Goal: Task Accomplishment & Management: Use online tool/utility

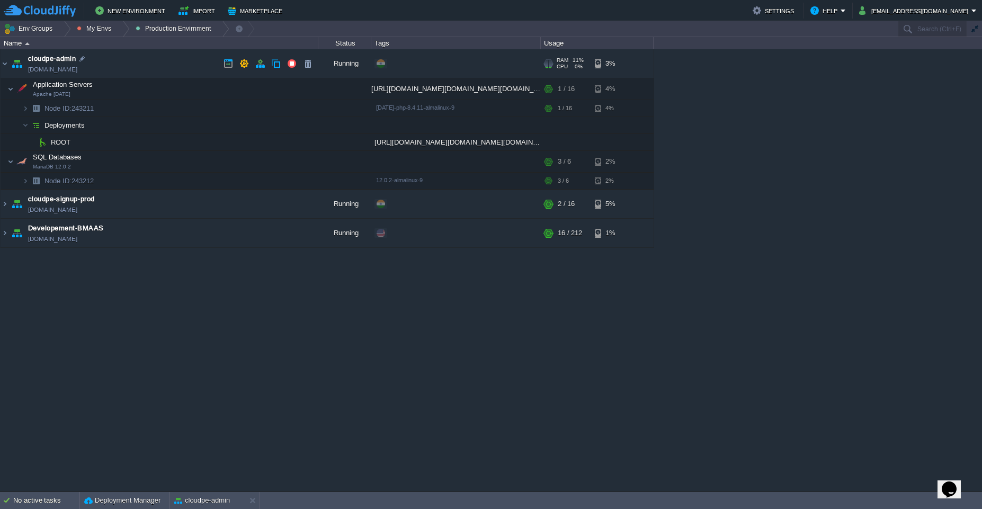
click at [136, 64] on td "cloudpe-admin [DOMAIN_NAME]" at bounding box center [160, 63] width 318 height 29
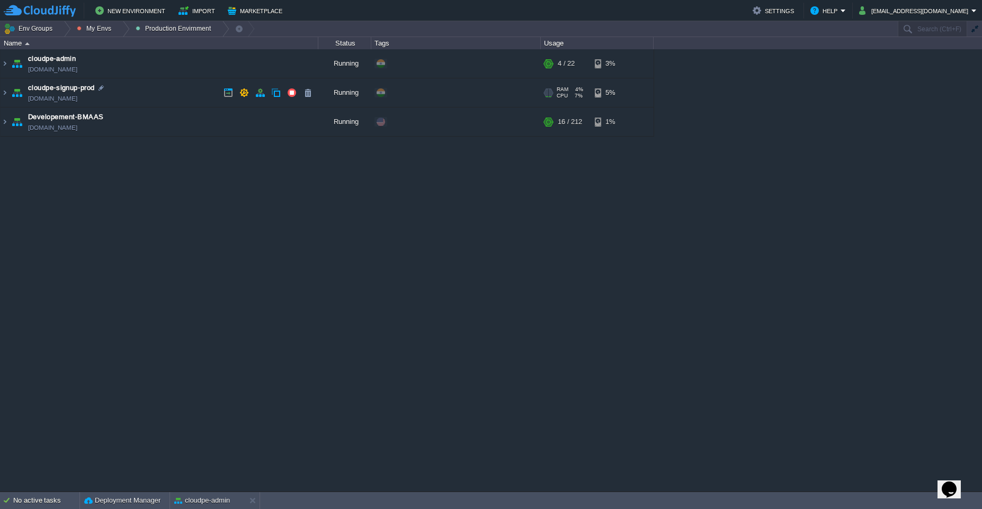
click at [154, 82] on td "cloudpe-signup-prod [DOMAIN_NAME]" at bounding box center [160, 92] width 318 height 29
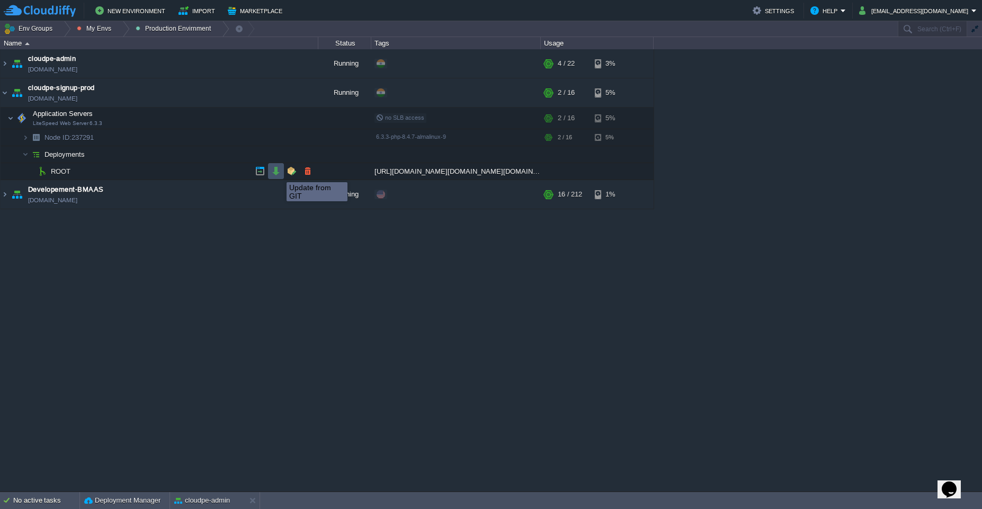
click at [277, 173] on button "button" at bounding box center [276, 171] width 10 height 10
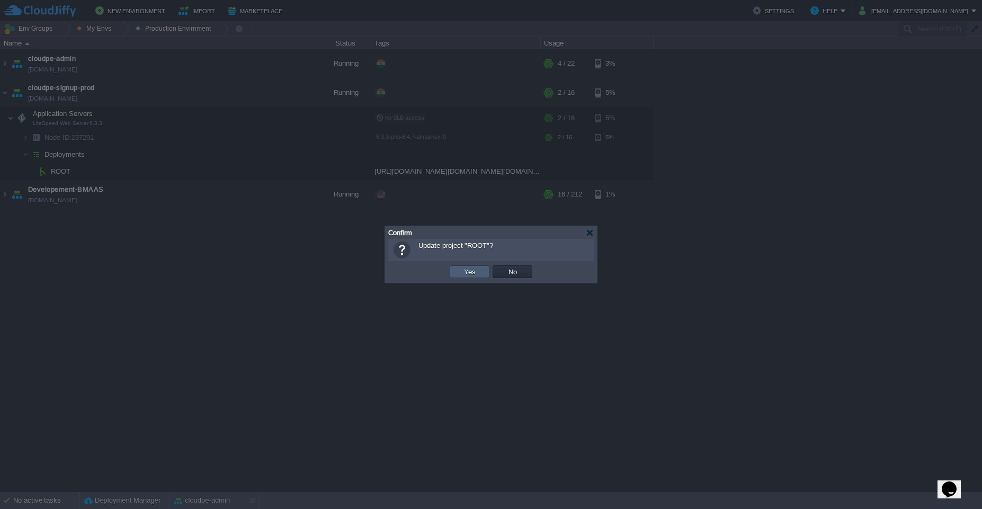
click at [459, 270] on td "Yes" at bounding box center [470, 271] width 40 height 13
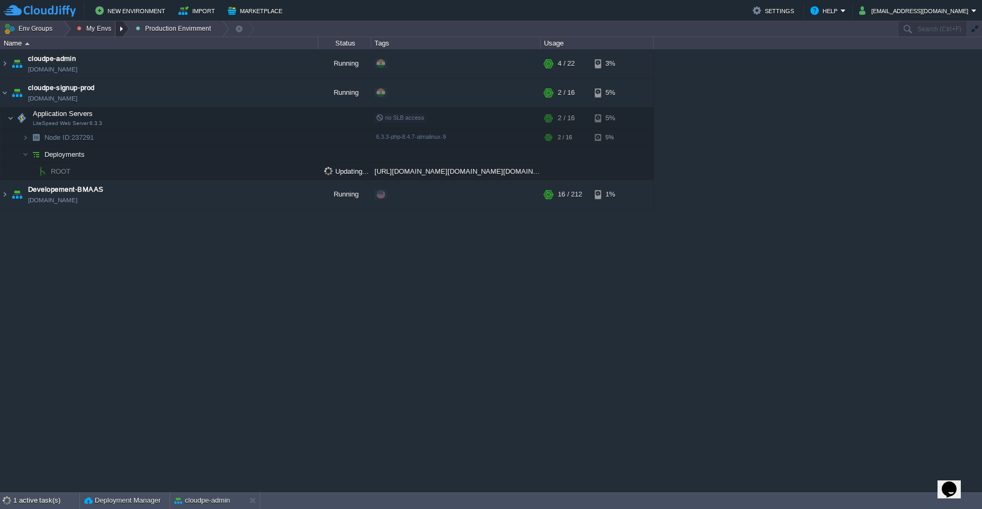
click at [121, 30] on div at bounding box center [123, 28] width 14 height 15
click at [121, 47] on span "Dev Envirnments" at bounding box center [113, 45] width 53 height 8
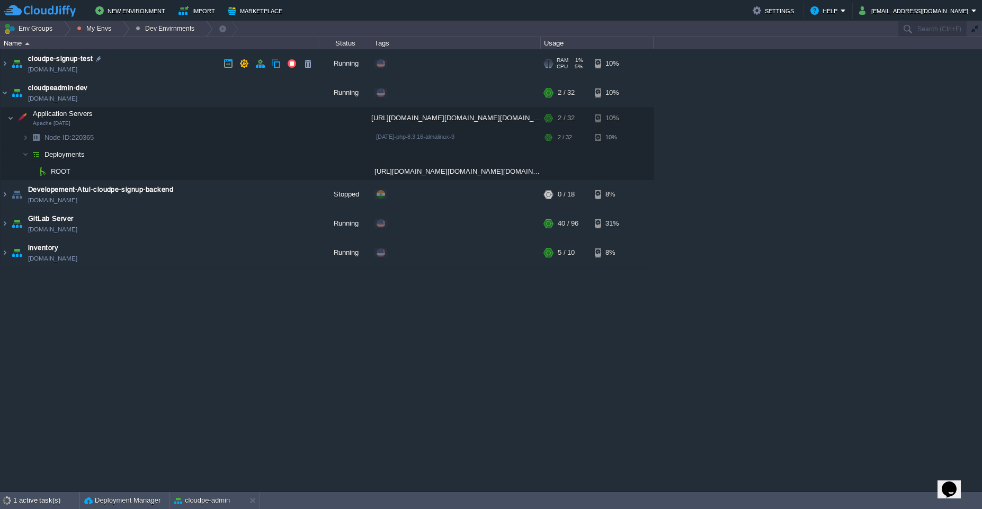
click at [152, 64] on td "cloudpe-signup-test [DOMAIN_NAME]" at bounding box center [160, 63] width 318 height 29
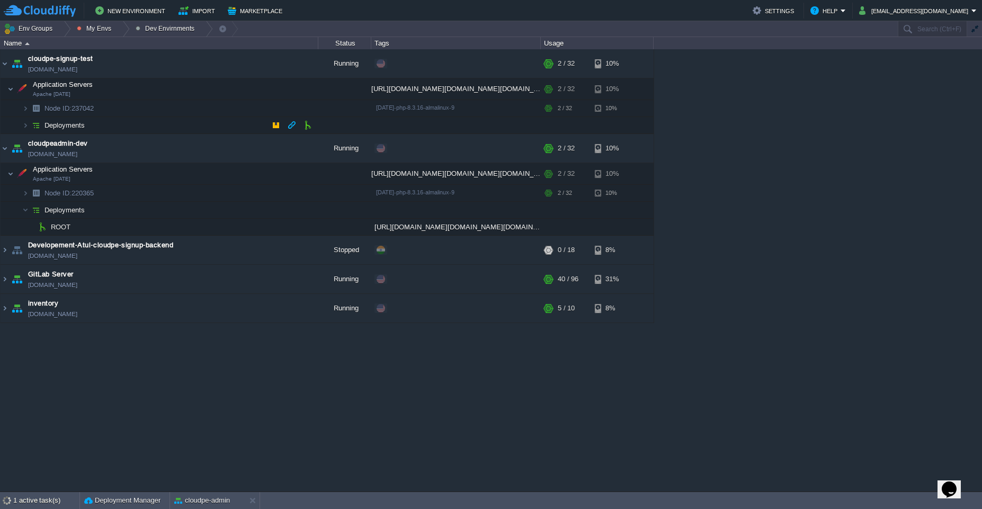
click at [180, 124] on td "Deployments" at bounding box center [160, 125] width 318 height 17
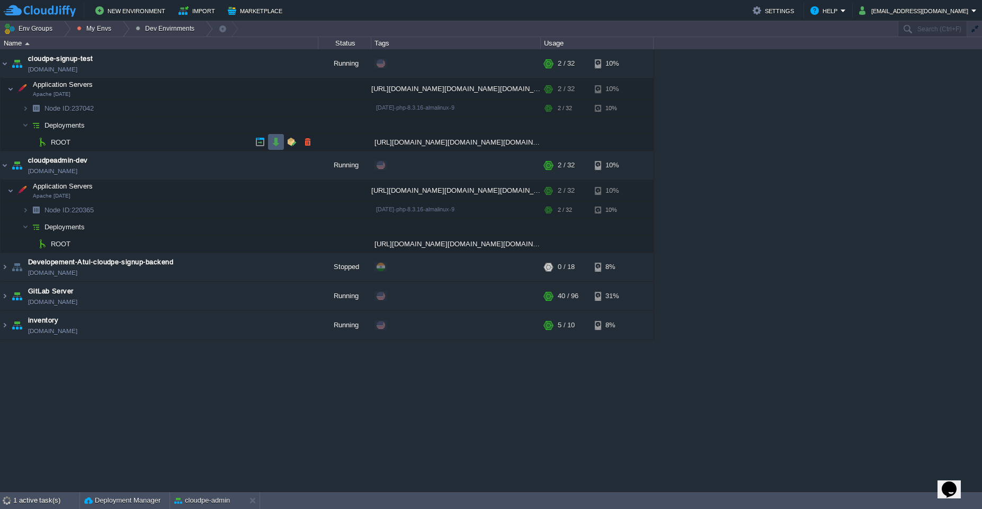
click at [276, 144] on button "button" at bounding box center [276, 142] width 10 height 10
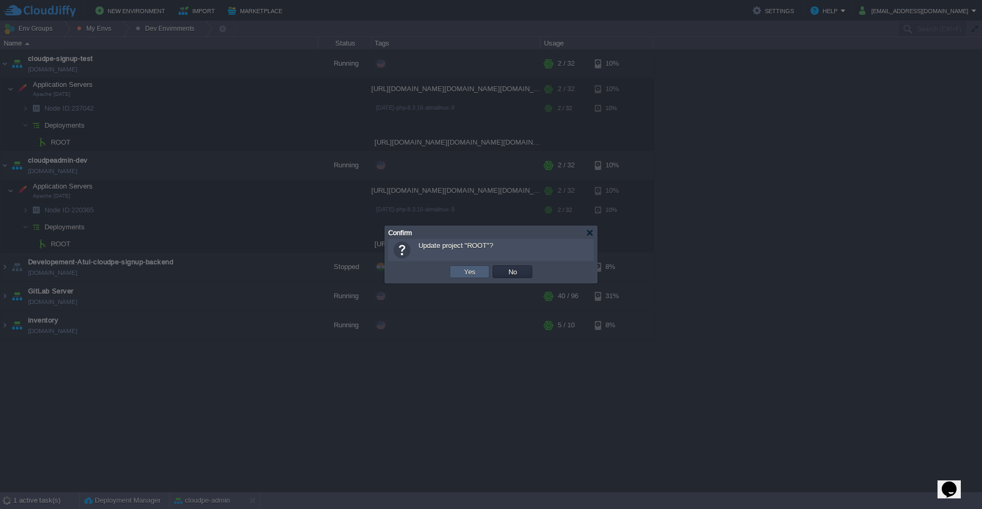
click at [456, 270] on td "Yes" at bounding box center [470, 271] width 40 height 13
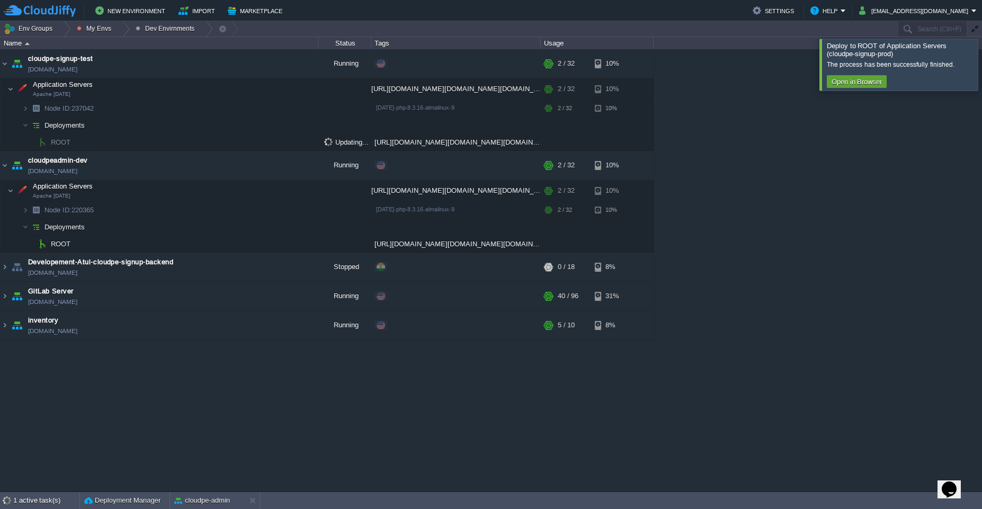
click at [982, 56] on div at bounding box center [995, 64] width 0 height 51
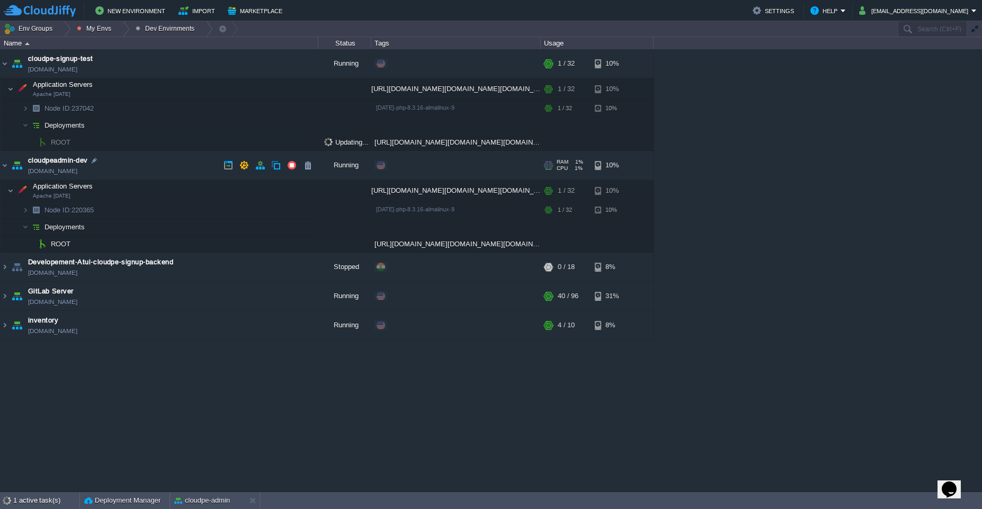
click at [185, 166] on td "cloudpeadmin-dev [DOMAIN_NAME]" at bounding box center [160, 165] width 318 height 29
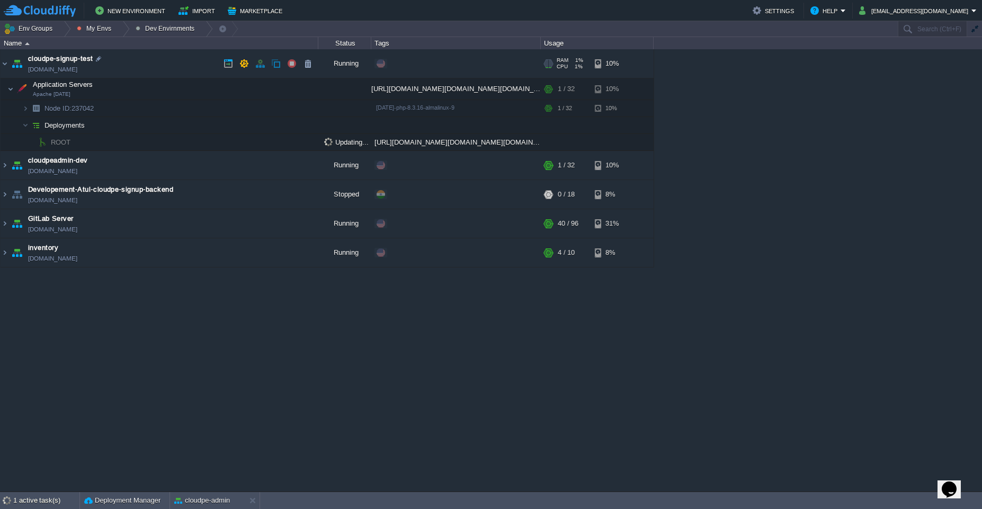
click at [153, 64] on td "cloudpe-signup-test [DOMAIN_NAME]" at bounding box center [160, 63] width 318 height 29
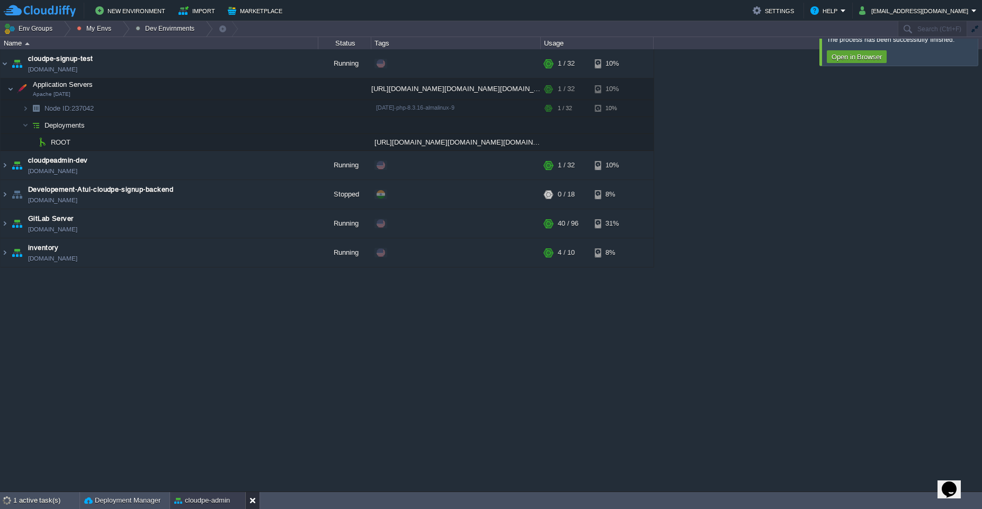
click at [248, 498] on div at bounding box center [252, 500] width 14 height 17
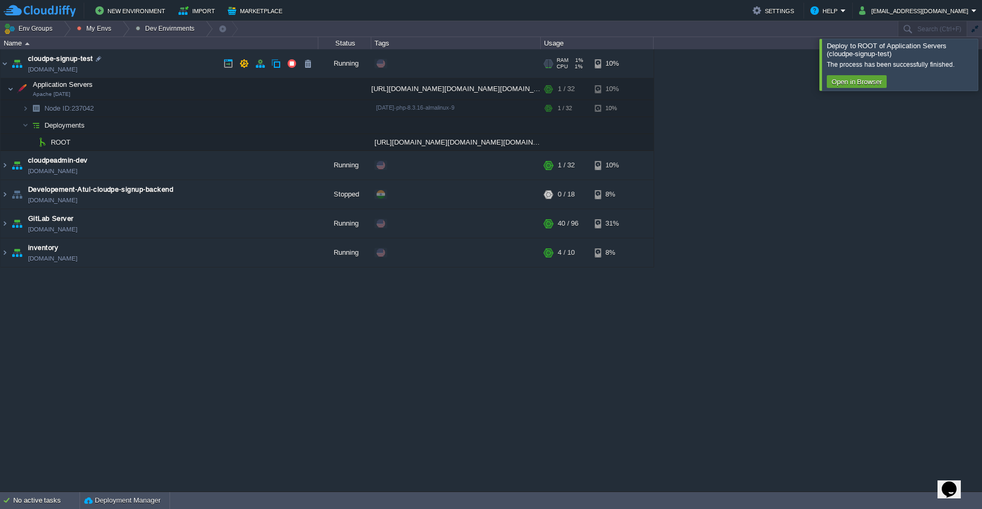
click at [194, 64] on td "cloudpe-signup-test [DOMAIN_NAME]" at bounding box center [160, 63] width 318 height 29
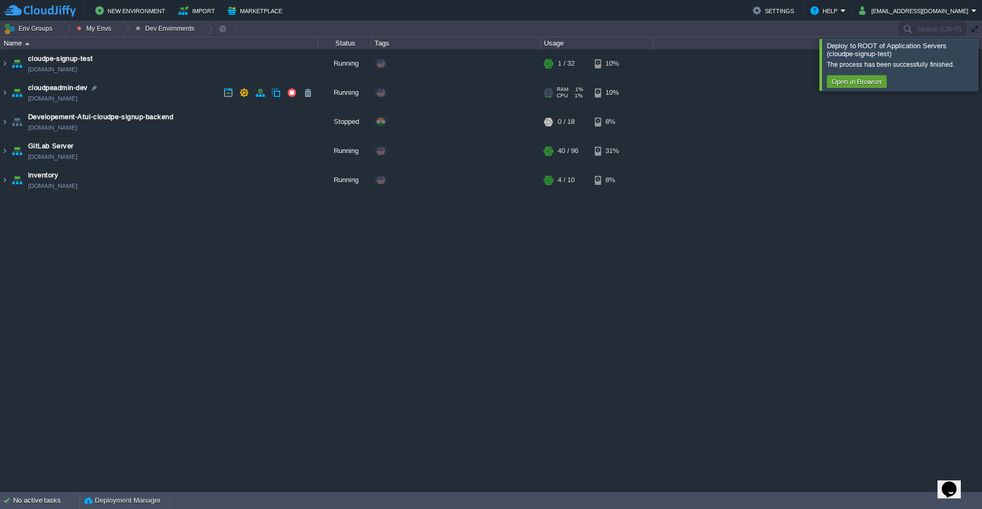
click at [173, 96] on td "cloudpeadmin-dev [DOMAIN_NAME]" at bounding box center [160, 92] width 318 height 29
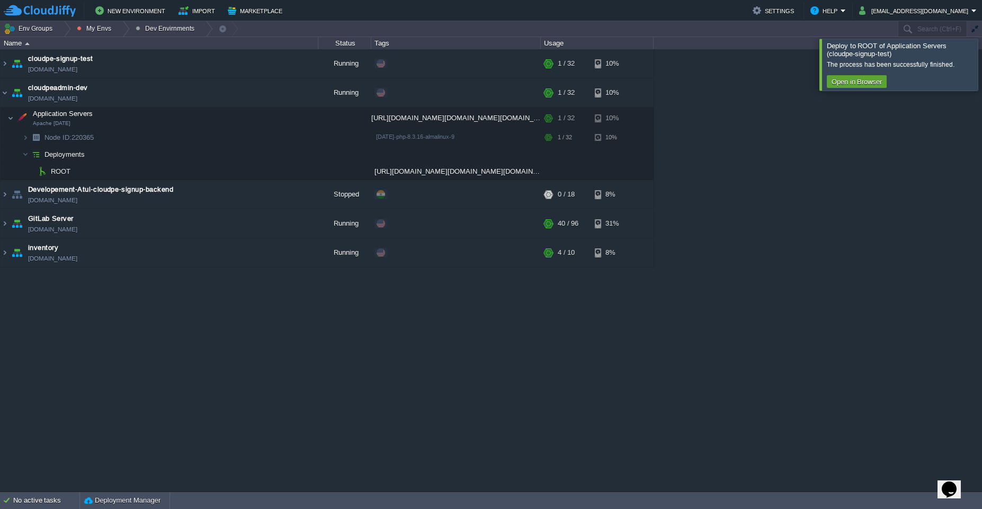
click at [982, 70] on div at bounding box center [995, 64] width 0 height 51
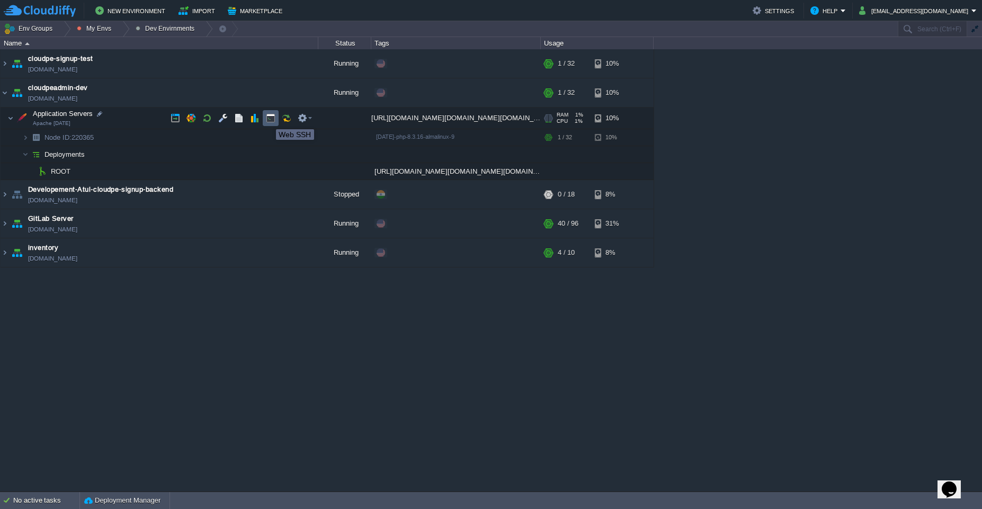
click at [268, 120] on button "button" at bounding box center [271, 118] width 10 height 10
